Goal: Task Accomplishment & Management: Complete application form

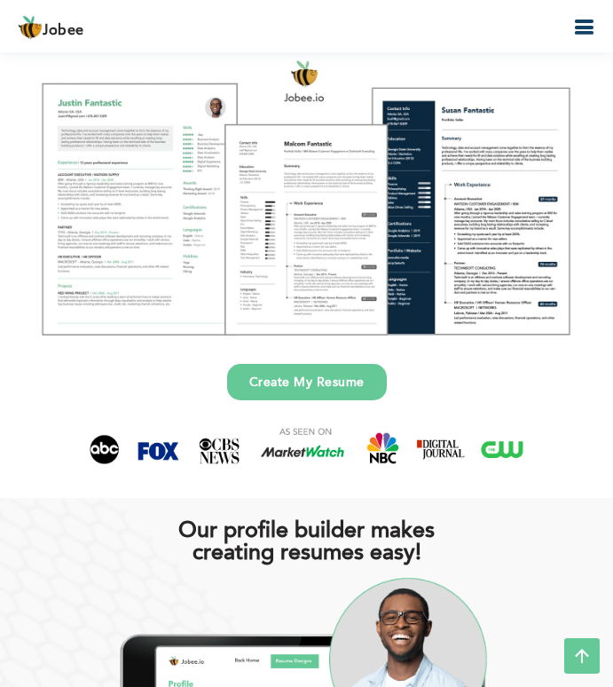
scroll to position [1, 0]
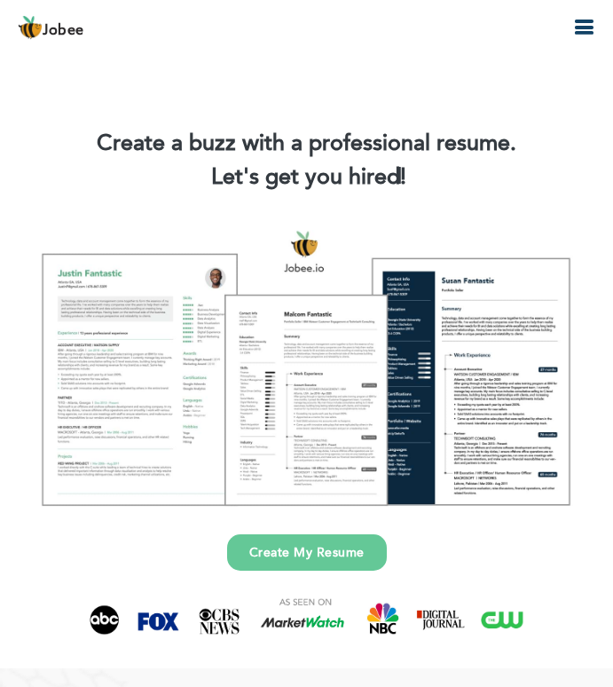
click at [578, 35] on icon "button" at bounding box center [583, 27] width 21 height 21
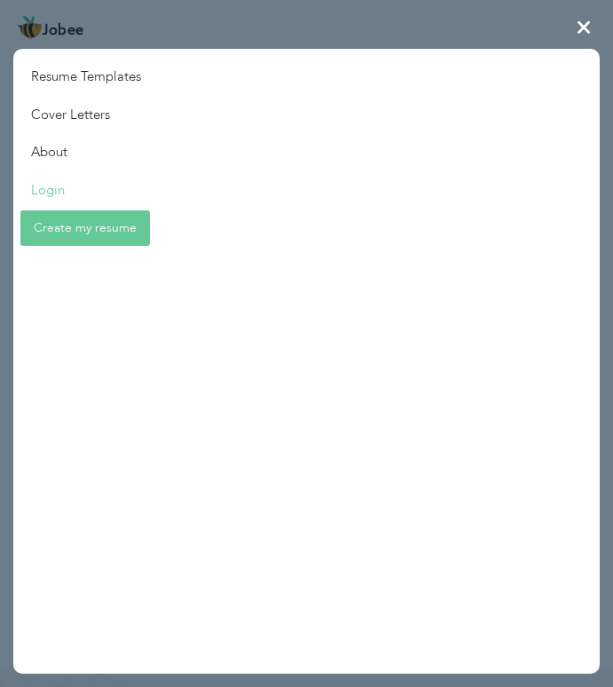
click at [51, 180] on link "Login" at bounding box center [86, 190] width 146 height 38
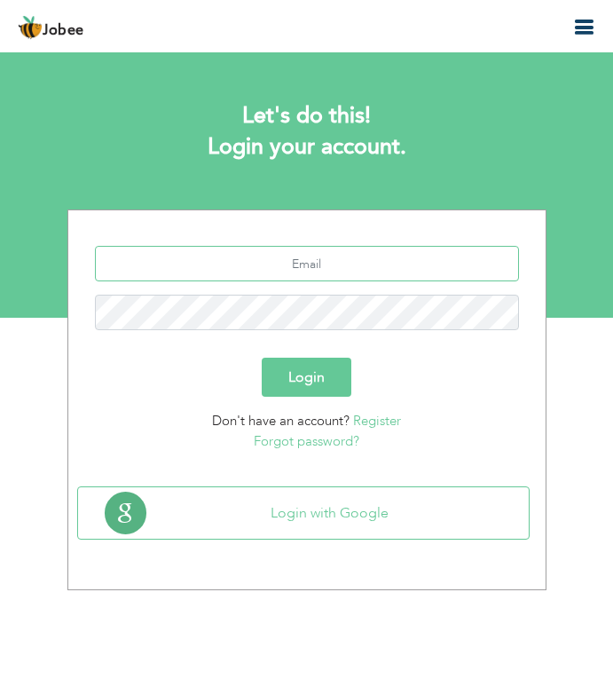
type input "wasifkhan30193@yahoo.com"
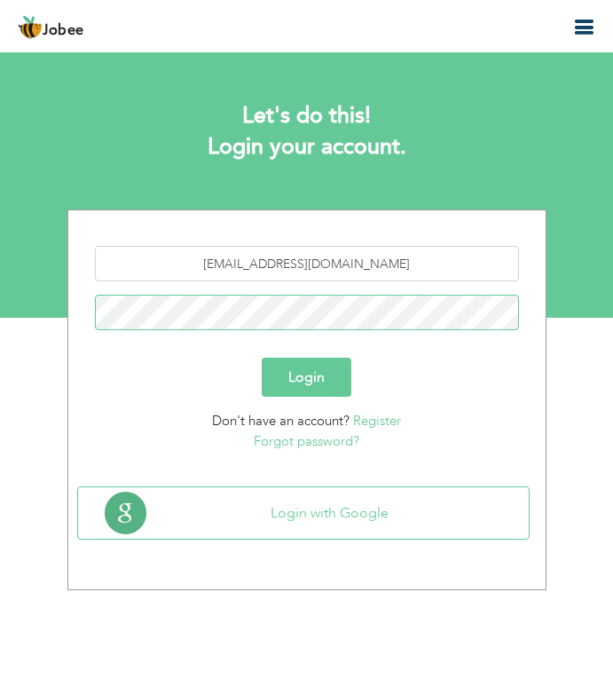
click at [306, 377] on button "Login" at bounding box center [307, 377] width 90 height 39
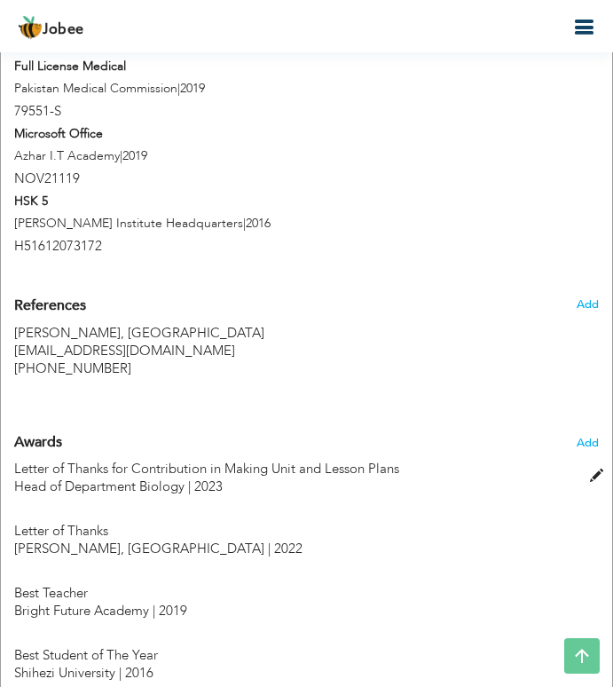
scroll to position [1967, 0]
click at [580, 297] on span "Add" at bounding box center [587, 305] width 23 height 16
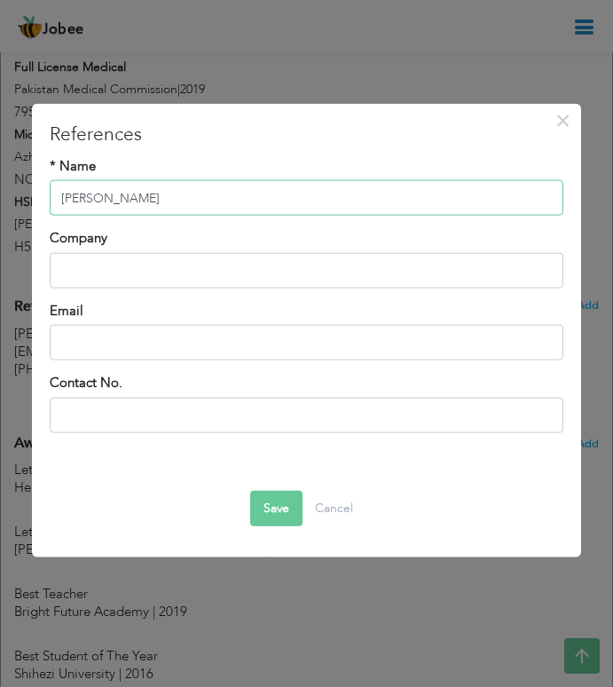
type input "Mr. Munir Ahmed"
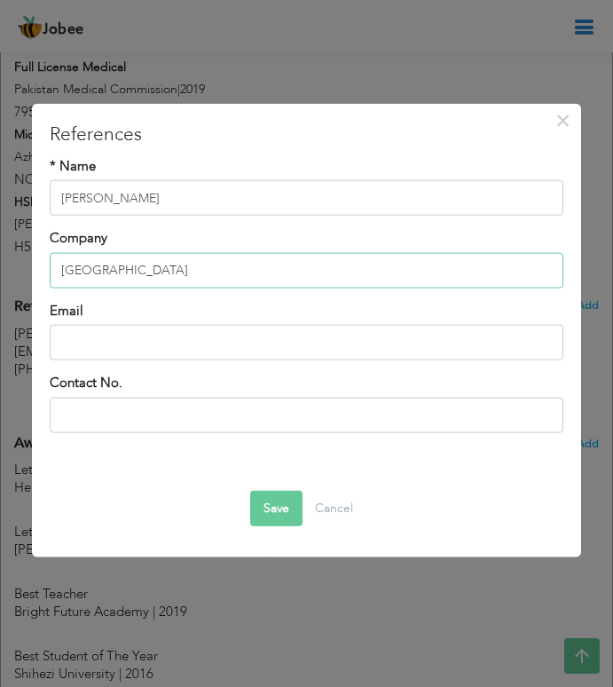
type input "Presidnetial School of Uzbekistan"
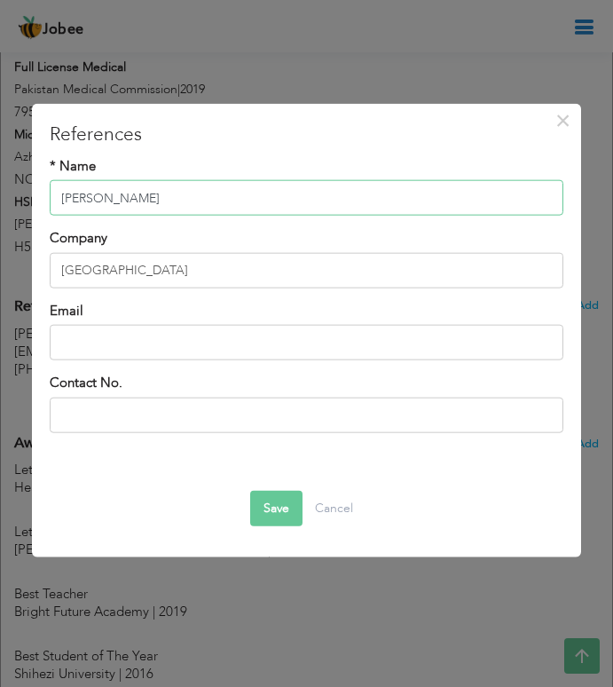
click at [262, 204] on input "Mr. Munir Ahmed" at bounding box center [307, 197] width 515 height 35
type input "Mr. Munir Ahmed. Lead teacher Biology Department"
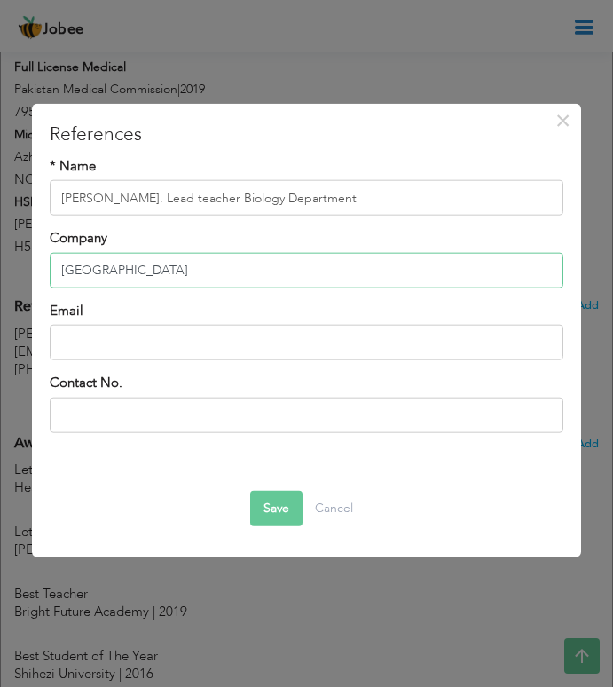
click at [166, 276] on input "Presidnetial School of Uzbekistan" at bounding box center [307, 270] width 515 height 35
type input "Presidnetial Schools of [GEOGRAPHIC_DATA]"
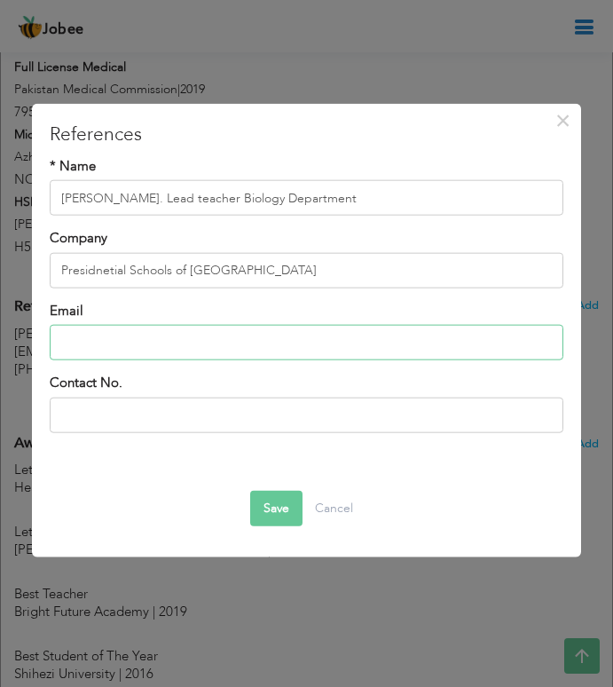
click at [162, 343] on input "text" at bounding box center [307, 342] width 515 height 35
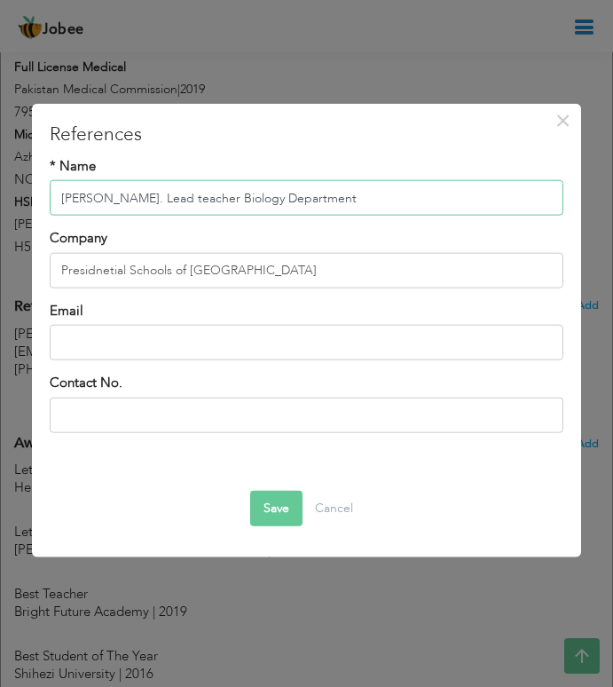
click at [154, 204] on input "Mr. Munir Ahmed. Lead teacher Biology Department" at bounding box center [307, 197] width 515 height 35
type input "[PERSON_NAME]. Lead teacher Biology Department"
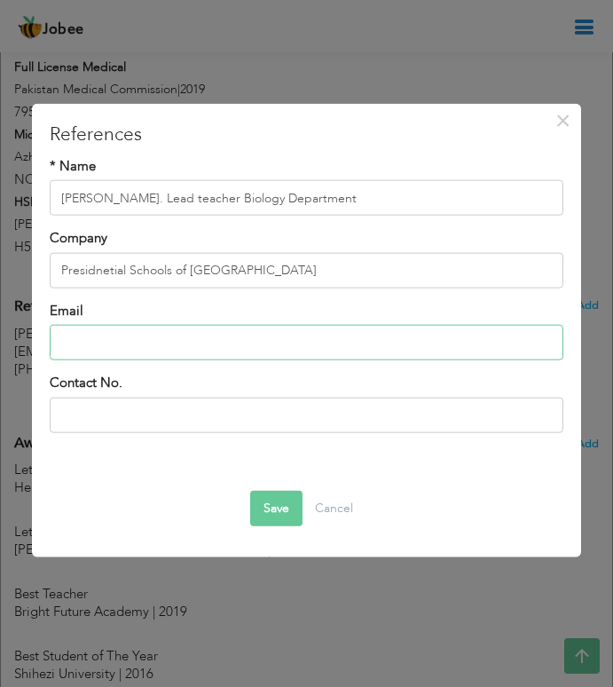
click at [147, 347] on input "text" at bounding box center [307, 342] width 515 height 35
type input "[EMAIL_ADDRESS][DOMAIN_NAME]"
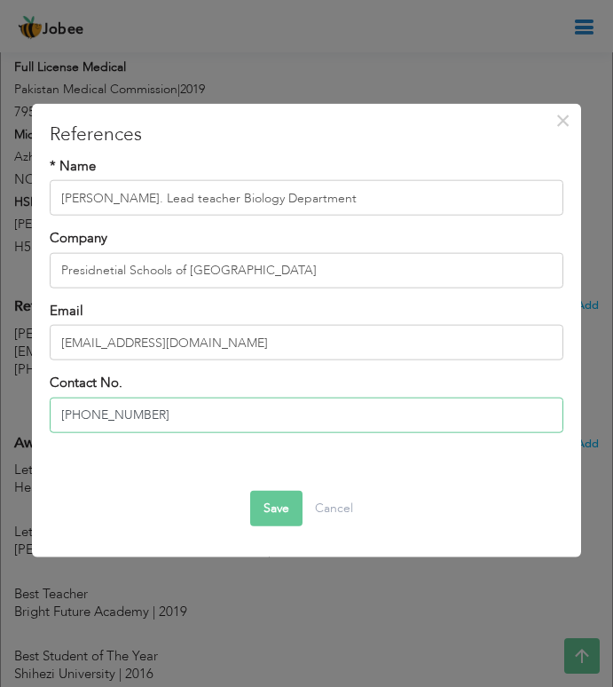
type input "[PHONE_NUMBER]"
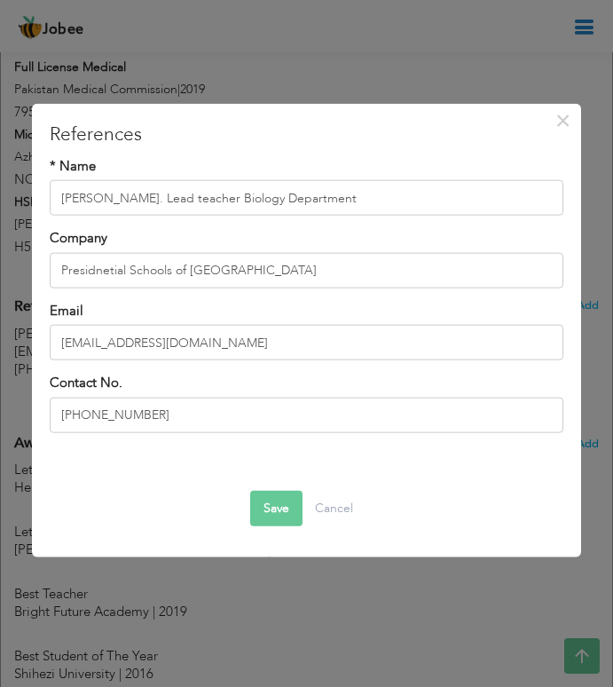
click at [269, 511] on button "Save" at bounding box center [276, 507] width 52 height 35
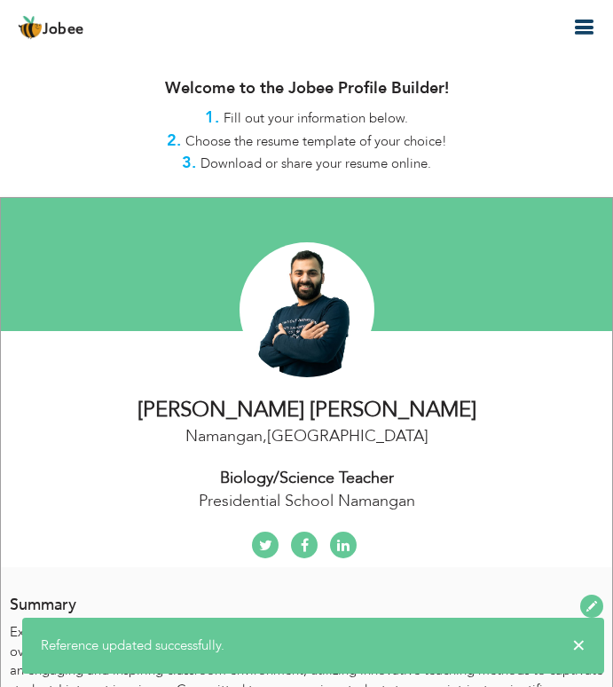
scroll to position [0, 0]
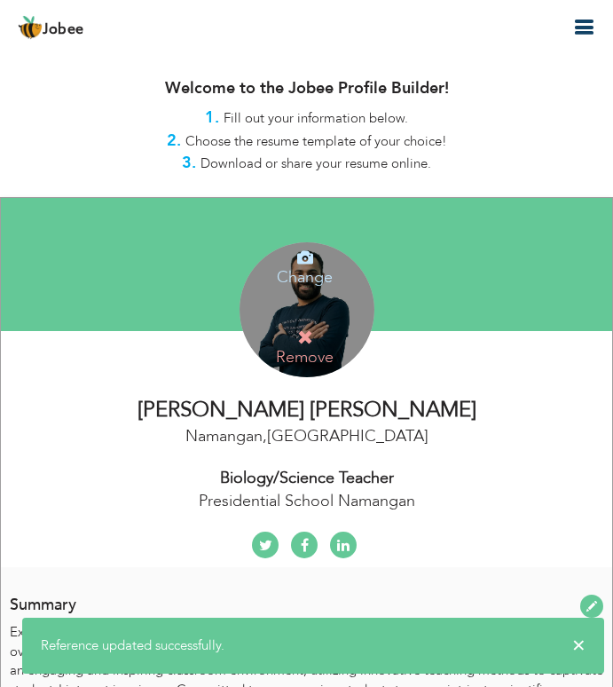
click at [583, 31] on icon "button" at bounding box center [583, 27] width 21 height 21
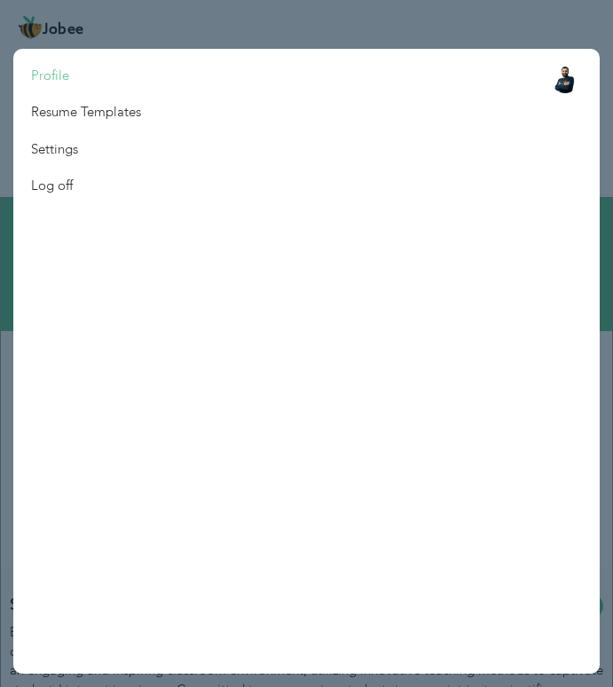
click at [150, 68] on link "Profile" at bounding box center [86, 76] width 146 height 36
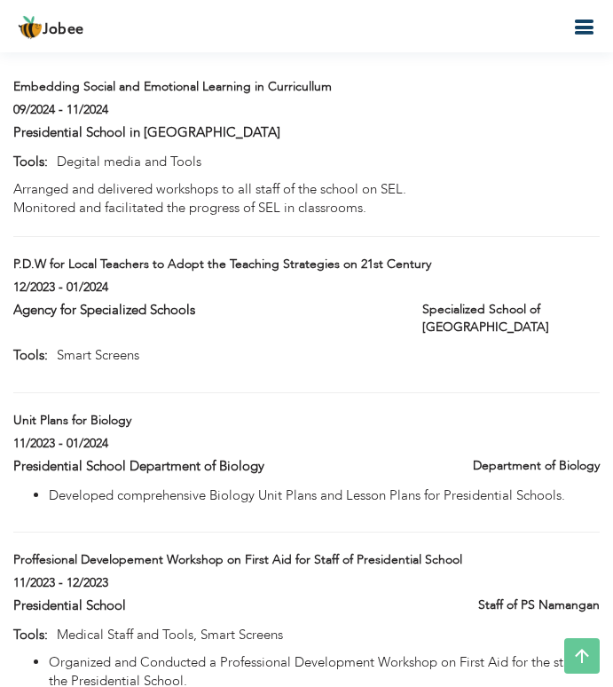
scroll to position [3714, 0]
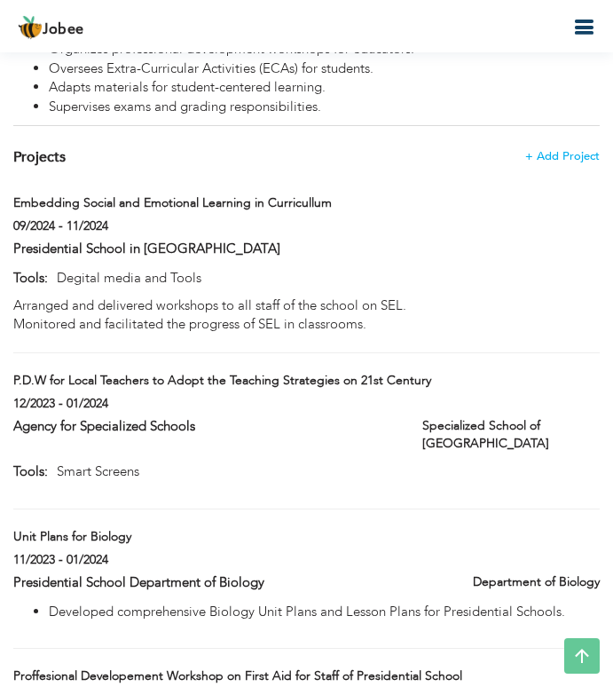
click at [580, 28] on icon "button" at bounding box center [583, 27] width 21 height 21
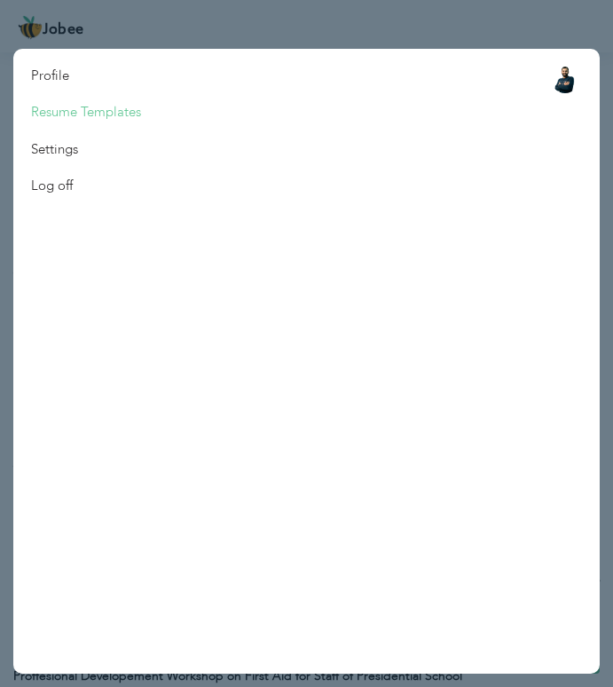
click at [134, 109] on link "Resume Templates" at bounding box center [86, 112] width 146 height 36
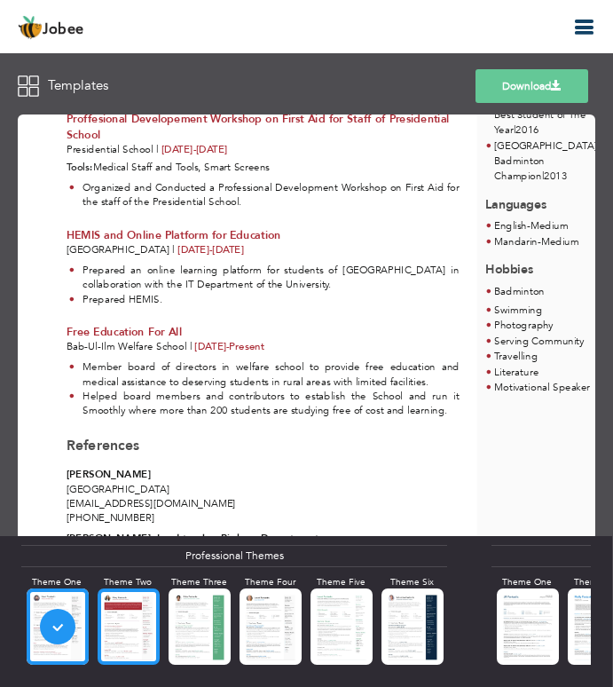
click at [125, 625] on div at bounding box center [129, 625] width 62 height 75
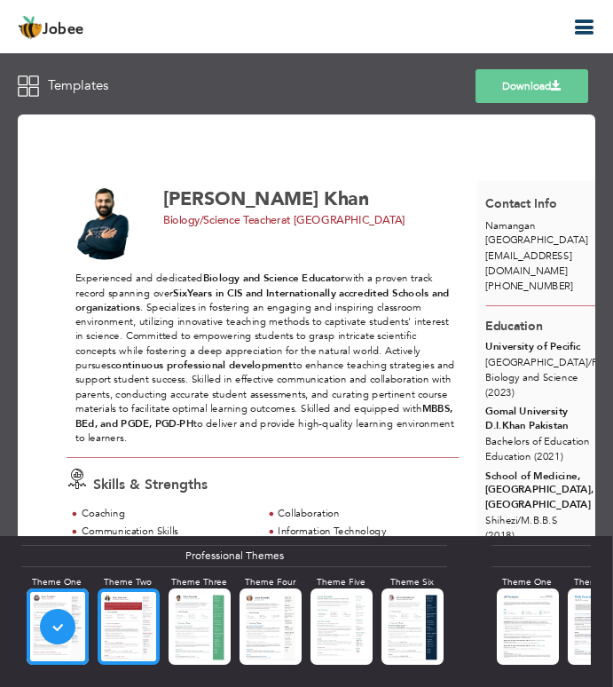
click at [128, 619] on div at bounding box center [129, 625] width 62 height 75
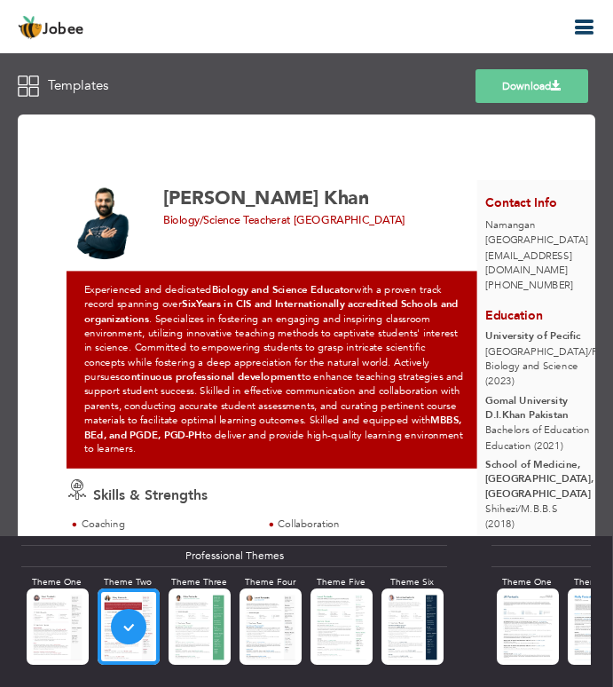
click at [195, 619] on div at bounding box center [200, 625] width 62 height 75
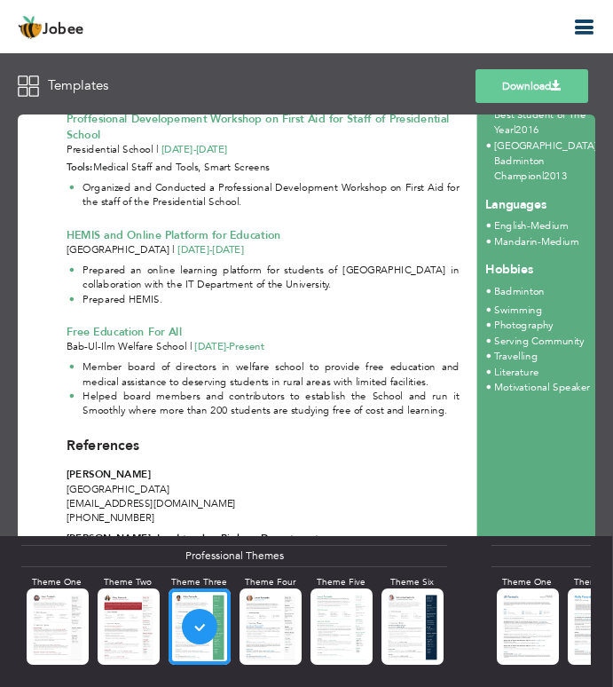
click at [535, 94] on link "Download" at bounding box center [532, 86] width 113 height 34
